Goal: Navigation & Orientation: Find specific page/section

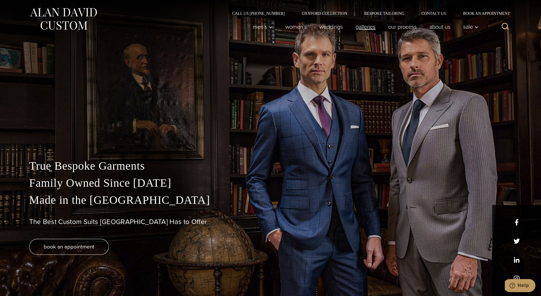
click at [361, 30] on link "Galleries" at bounding box center [365, 26] width 33 height 11
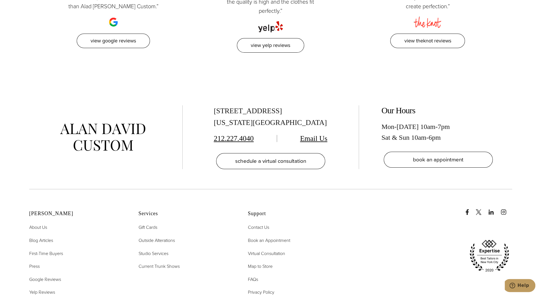
scroll to position [1628, 0]
